Goal: Find contact information: Find specific fact

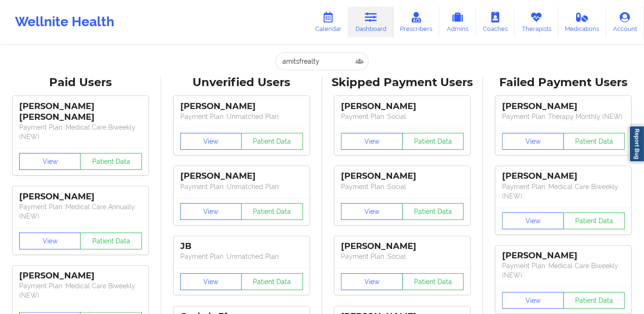
type input "[PERSON_NAME]"
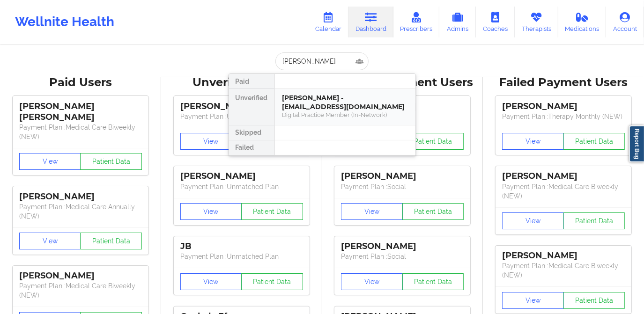
click at [324, 97] on div "[PERSON_NAME] - [EMAIL_ADDRESS][DOMAIN_NAME]" at bounding box center [344, 102] width 125 height 17
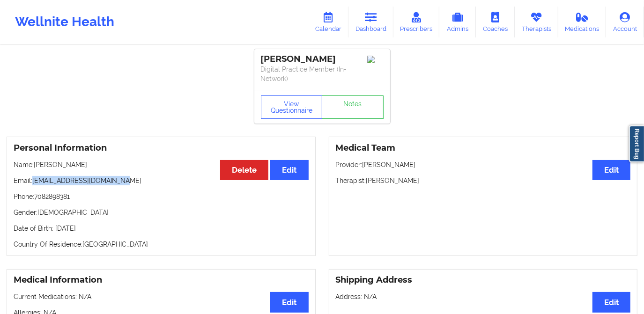
drag, startPoint x: 34, startPoint y: 180, endPoint x: 119, endPoint y: 183, distance: 85.3
click at [119, 183] on p "Email: [EMAIL_ADDRESS][DOMAIN_NAME]" at bounding box center [161, 180] width 295 height 9
copy p "[EMAIL_ADDRESS][DOMAIN_NAME]"
click at [364, 19] on link "Dashboard" at bounding box center [370, 22] width 45 height 31
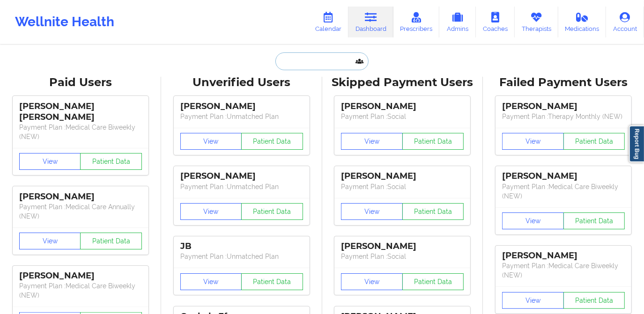
click at [309, 59] on input "text" at bounding box center [321, 61] width 93 height 18
paste input "EUGENIE"
type input "EUGENIE"
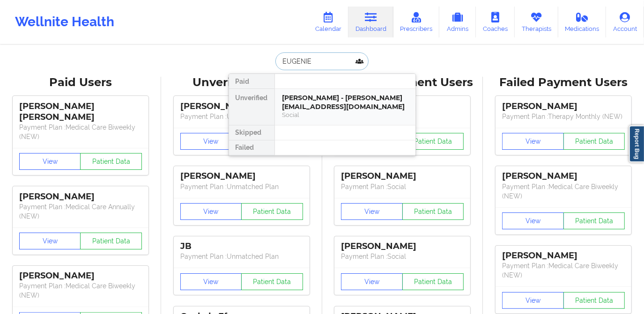
click at [323, 90] on div "[PERSON_NAME] - [PERSON_NAME][EMAIL_ADDRESS][DOMAIN_NAME] Social" at bounding box center [345, 107] width 140 height 36
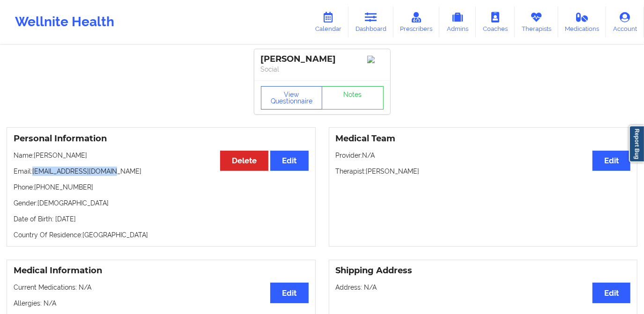
drag, startPoint x: 34, startPoint y: 174, endPoint x: 111, endPoint y: 177, distance: 77.3
click at [111, 176] on p "Email: [EMAIL_ADDRESS][DOMAIN_NAME]" at bounding box center [161, 171] width 295 height 9
copy p "[EMAIL_ADDRESS][DOMAIN_NAME]"
click at [374, 22] on icon at bounding box center [371, 17] width 12 height 10
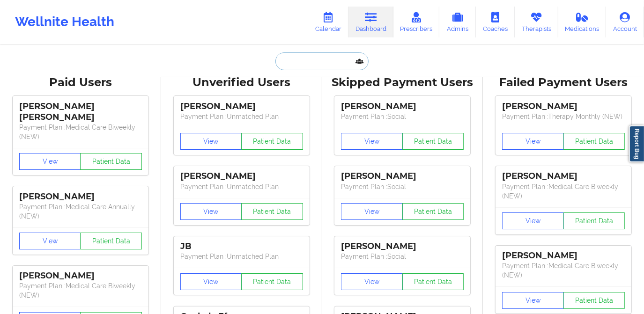
click at [318, 60] on input "text" at bounding box center [321, 61] width 93 height 18
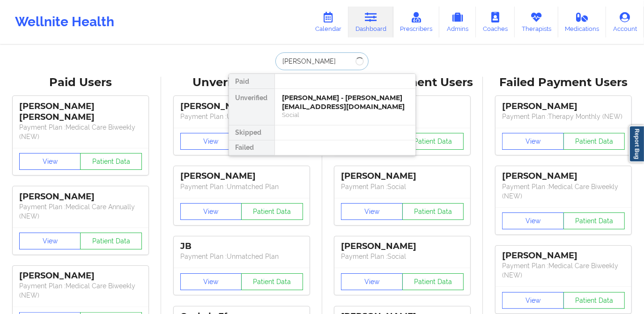
type input "[PERSON_NAME]"
click at [321, 98] on div "[PERSON_NAME] - [EMAIL_ADDRESS][DOMAIN_NAME]" at bounding box center [344, 102] width 125 height 17
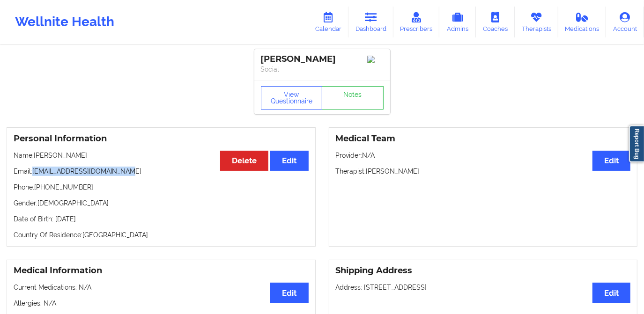
drag, startPoint x: 32, startPoint y: 172, endPoint x: 120, endPoint y: 176, distance: 87.6
click at [120, 176] on p "Email: [EMAIL_ADDRESS][DOMAIN_NAME]" at bounding box center [161, 171] width 295 height 9
copy p "[EMAIL_ADDRESS][DOMAIN_NAME]"
click at [375, 18] on icon at bounding box center [371, 17] width 12 height 10
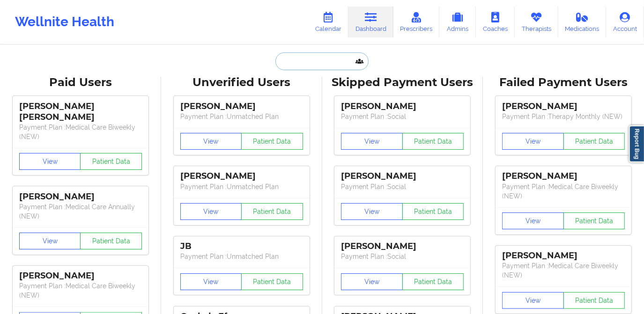
click at [301, 64] on input "text" at bounding box center [321, 61] width 93 height 18
paste input "[PERSON_NAME]"
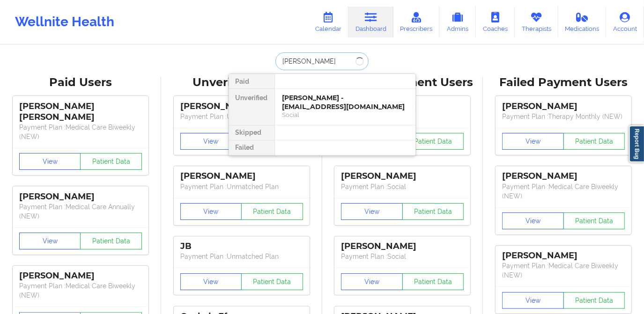
paste input "[PERSON_NAME]"
type input "[PERSON_NAME]"
click at [330, 105] on div "[PERSON_NAME] - [EMAIL_ADDRESS][DOMAIN_NAME]" at bounding box center [344, 102] width 125 height 17
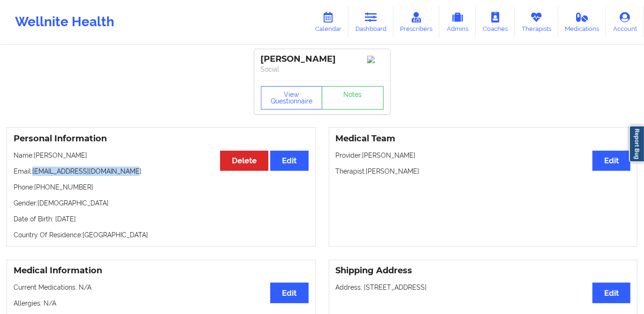
drag, startPoint x: 32, startPoint y: 176, endPoint x: 126, endPoint y: 175, distance: 93.6
click at [126, 175] on p "Email: [EMAIL_ADDRESS][DOMAIN_NAME]" at bounding box center [161, 171] width 295 height 9
copy p "[EMAIL_ADDRESS][DOMAIN_NAME]"
